Goal: Browse casually: Explore the website without a specific task or goal

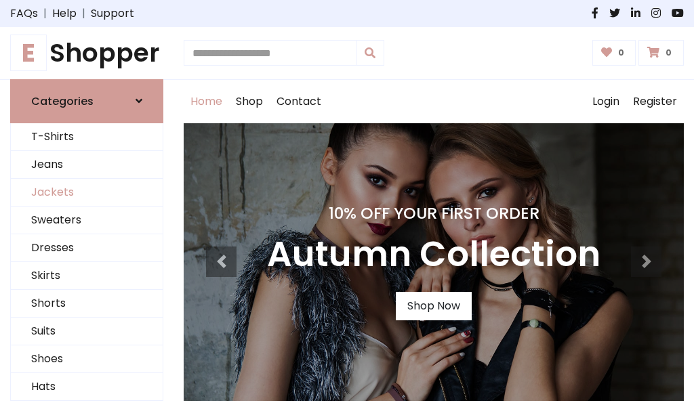
click at [87, 193] on link "Jackets" at bounding box center [87, 193] width 152 height 28
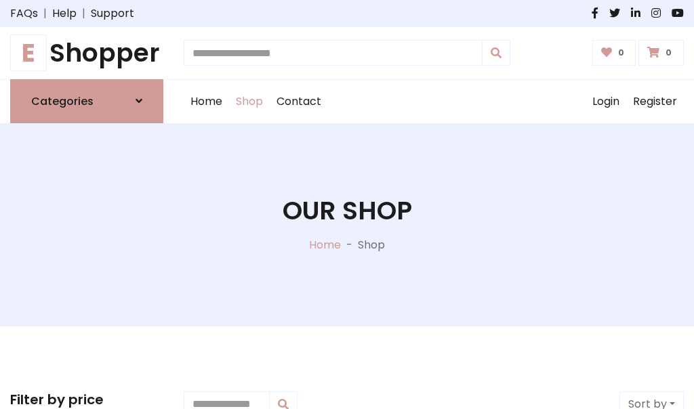
scroll to position [613, 0]
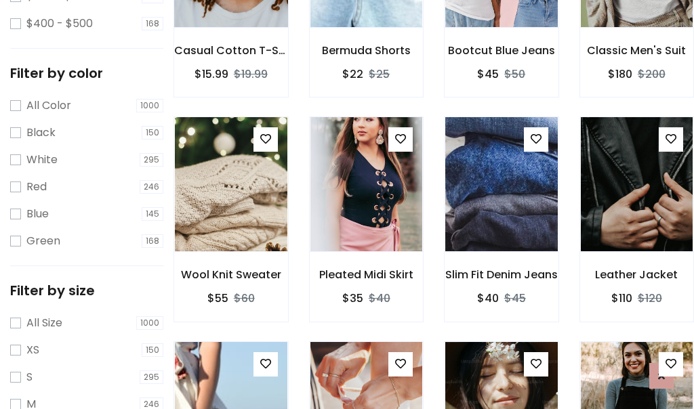
scroll to position [68, 0]
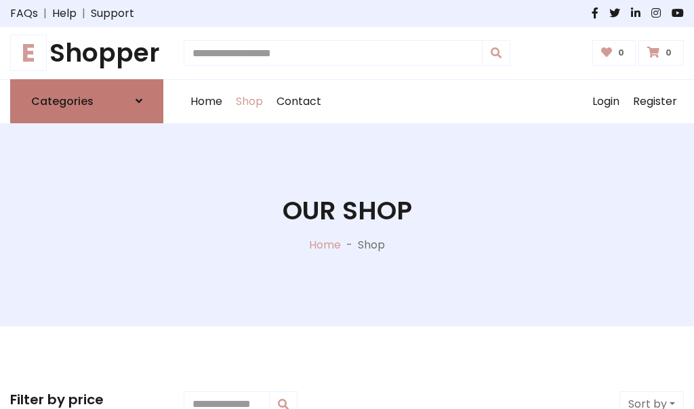
click at [87, 101] on h6 "Categories" at bounding box center [62, 101] width 62 height 13
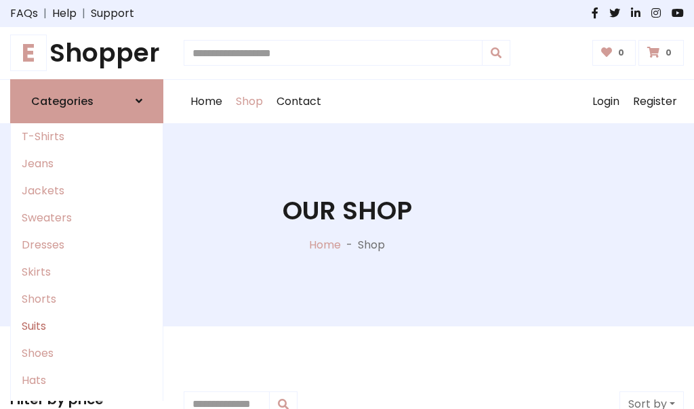
click at [87, 326] on link "Suits" at bounding box center [87, 326] width 152 height 27
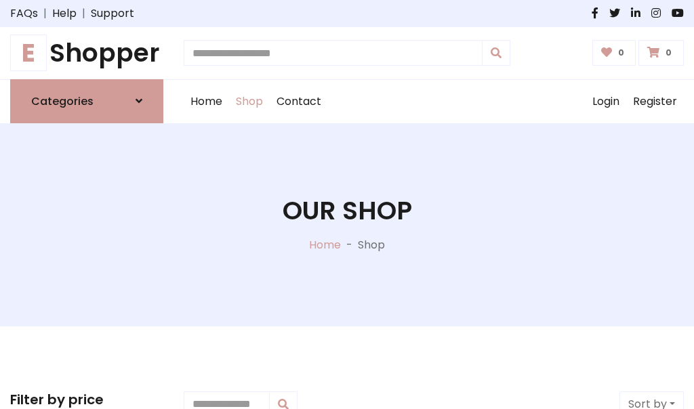
scroll to position [979, 0]
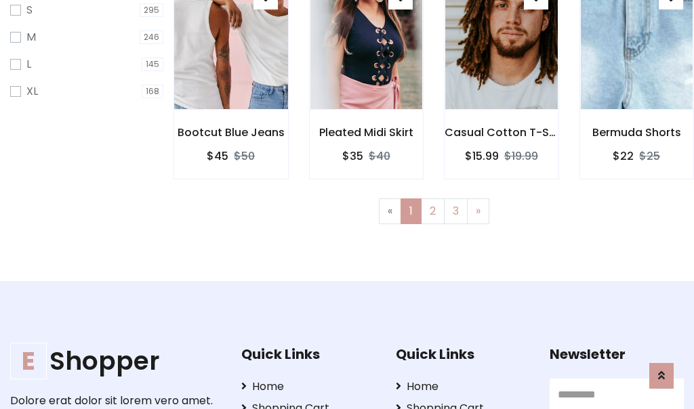
scroll to position [68, 0]
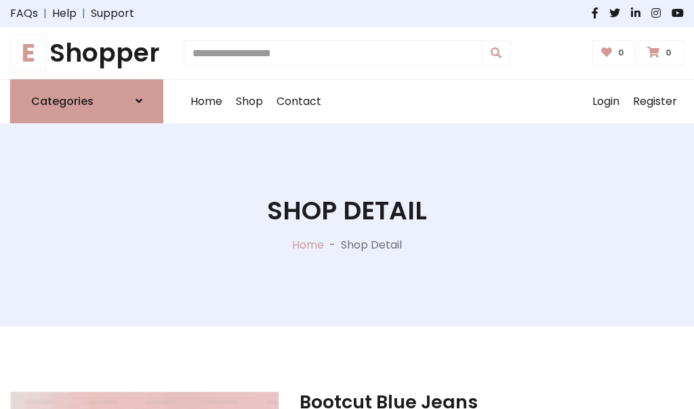
scroll to position [1267, 0]
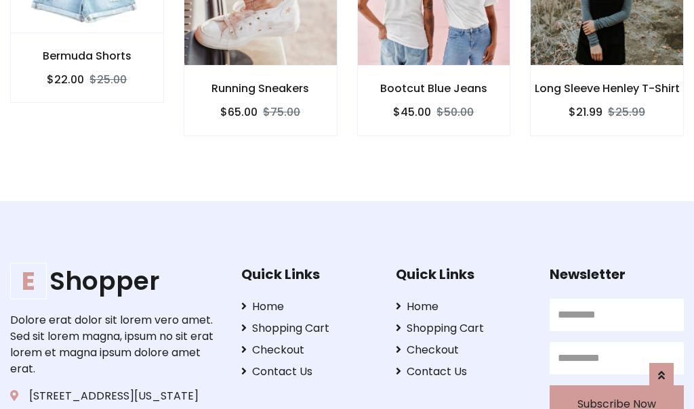
scroll to position [1266, 0]
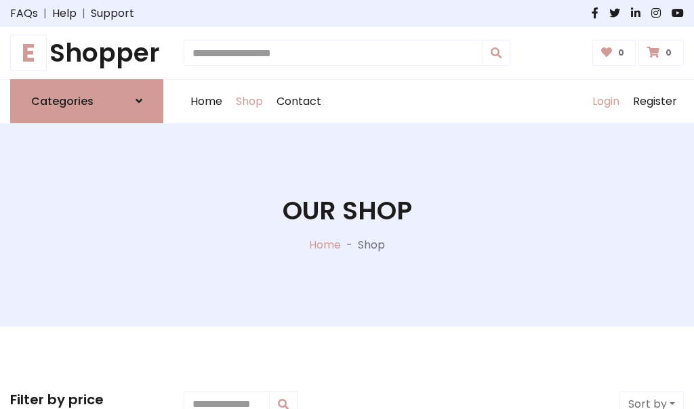
click at [605, 101] on link "Login" at bounding box center [606, 101] width 41 height 43
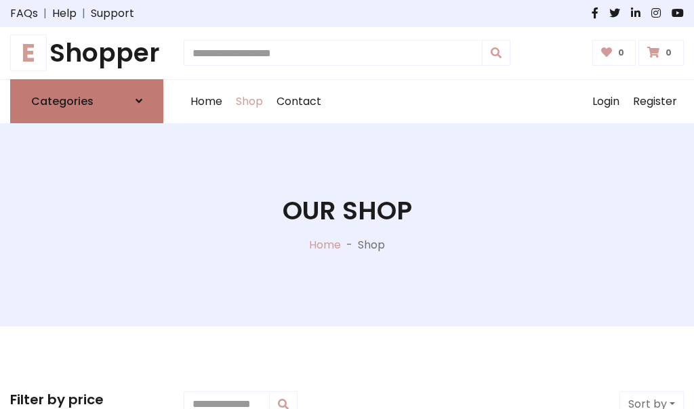
click at [139, 101] on icon at bounding box center [139, 101] width 7 height 11
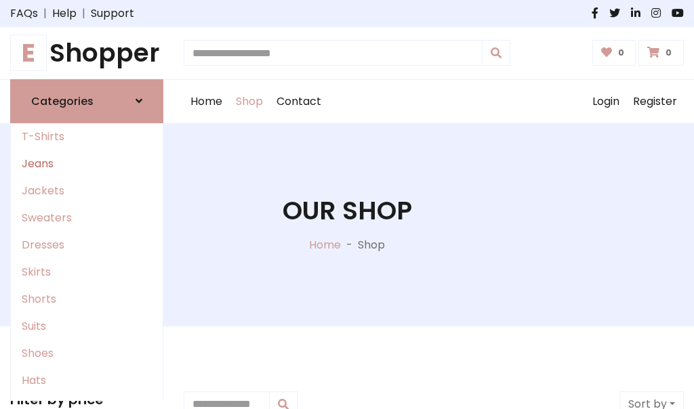
click at [87, 163] on link "Jeans" at bounding box center [87, 163] width 152 height 27
